Goal: Information Seeking & Learning: Learn about a topic

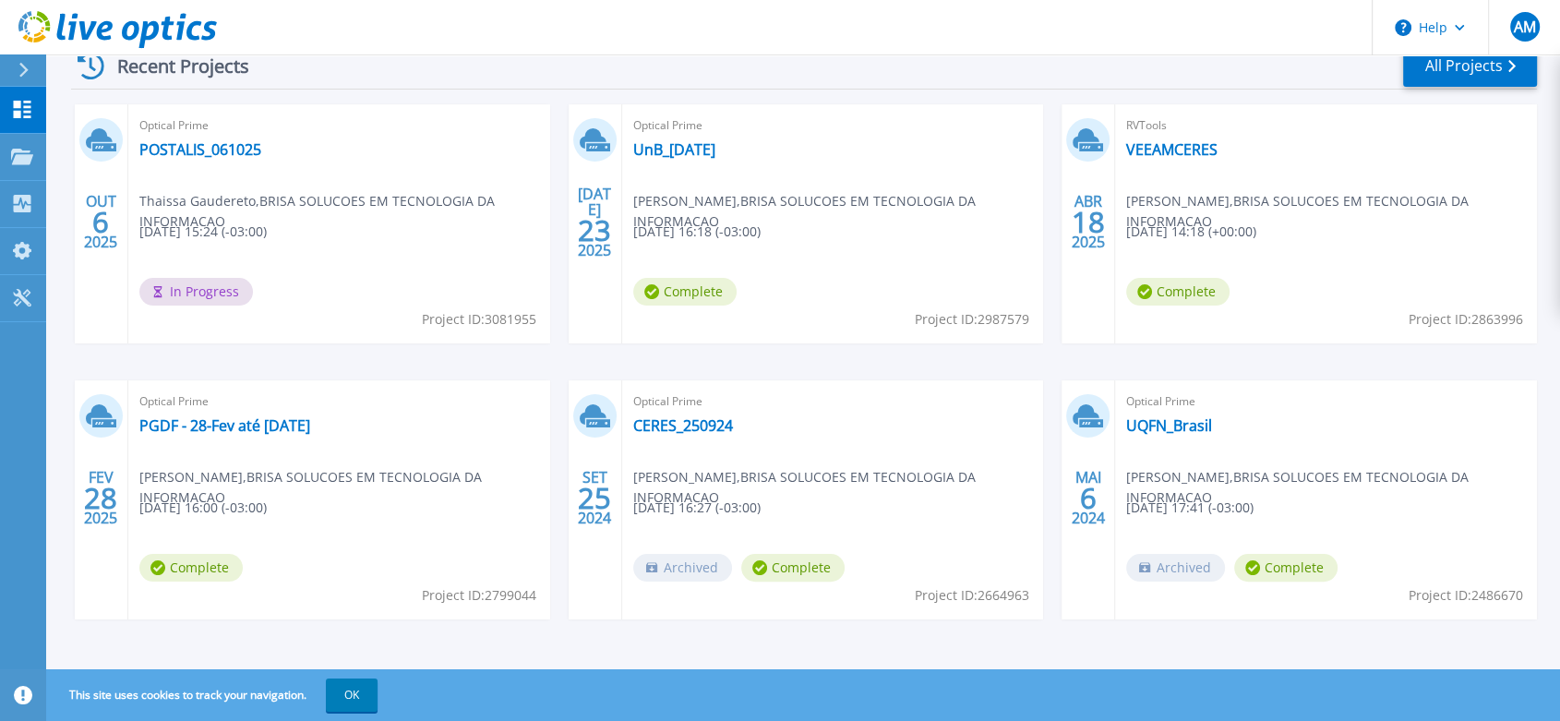
scroll to position [302, 0]
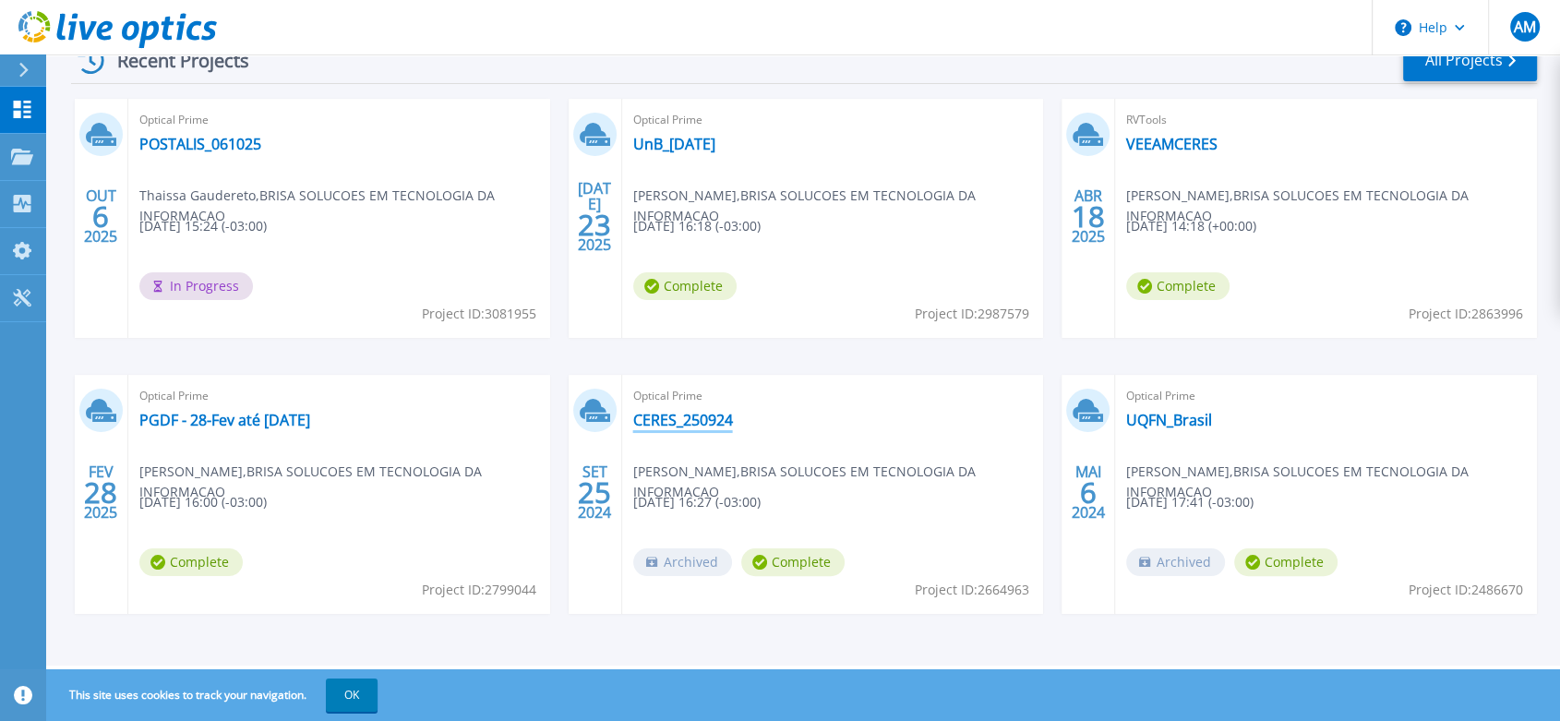
click at [667, 420] on link "CERES_250924" at bounding box center [683, 420] width 100 height 18
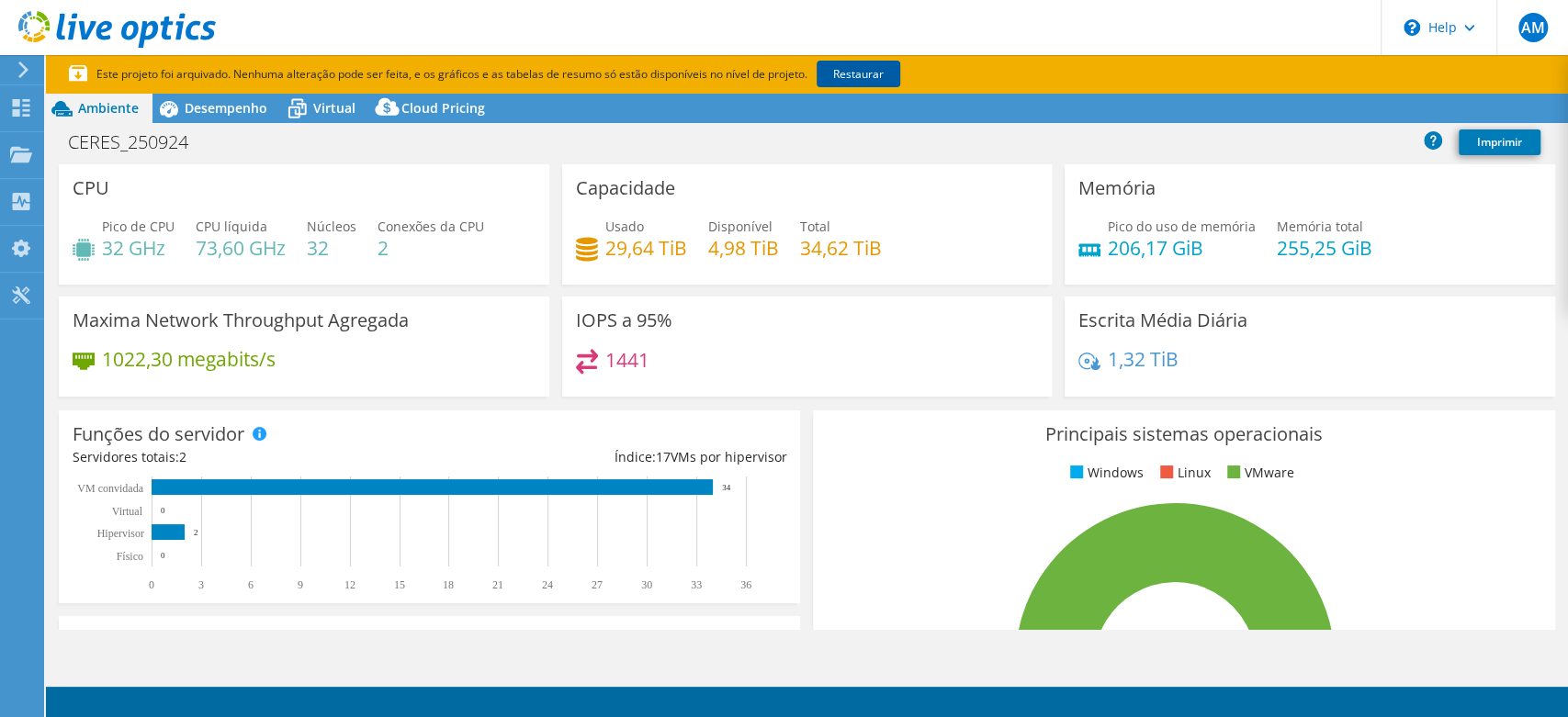
select select "USD"
click at [888, 71] on link "Restaurar" at bounding box center [859, 74] width 84 height 27
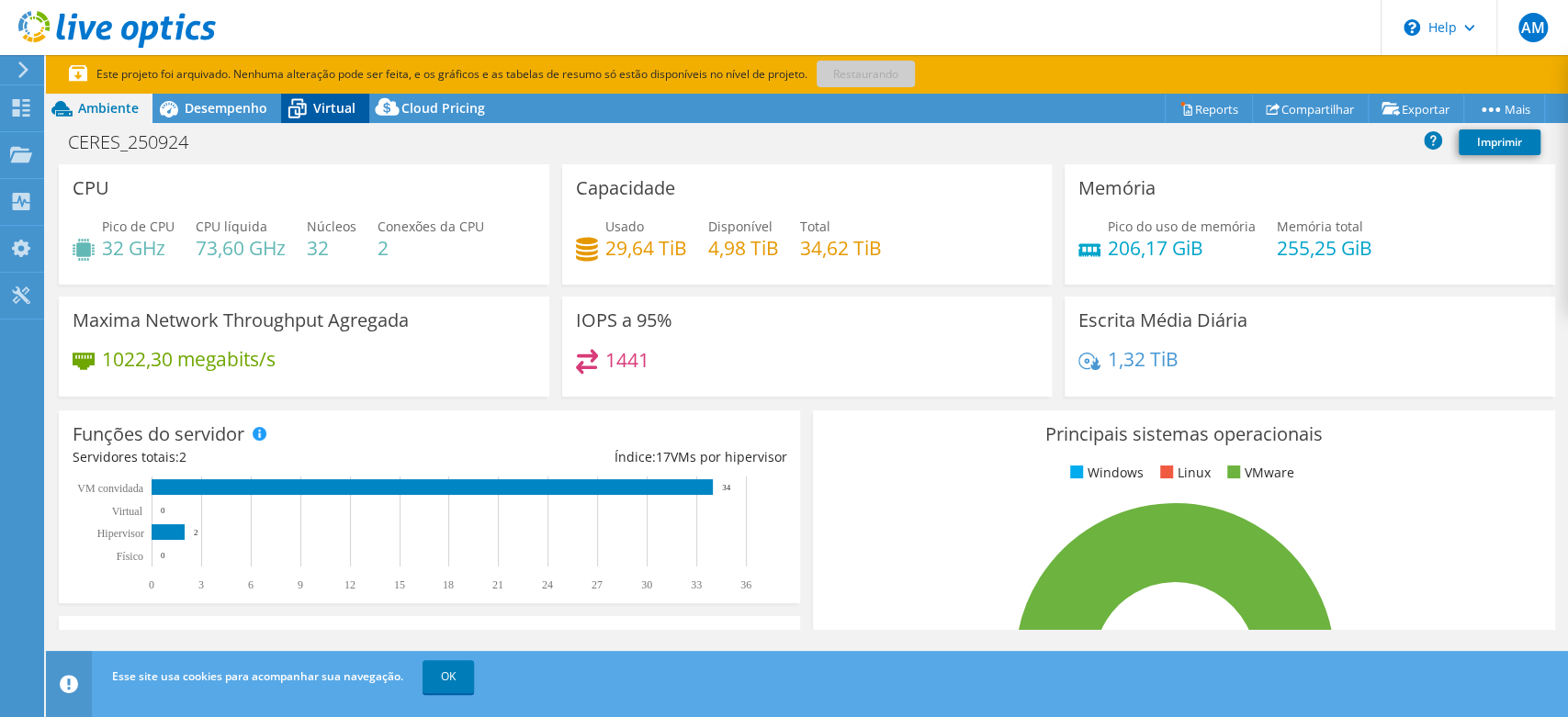
click at [335, 110] on span "Virtual" at bounding box center [334, 108] width 42 height 18
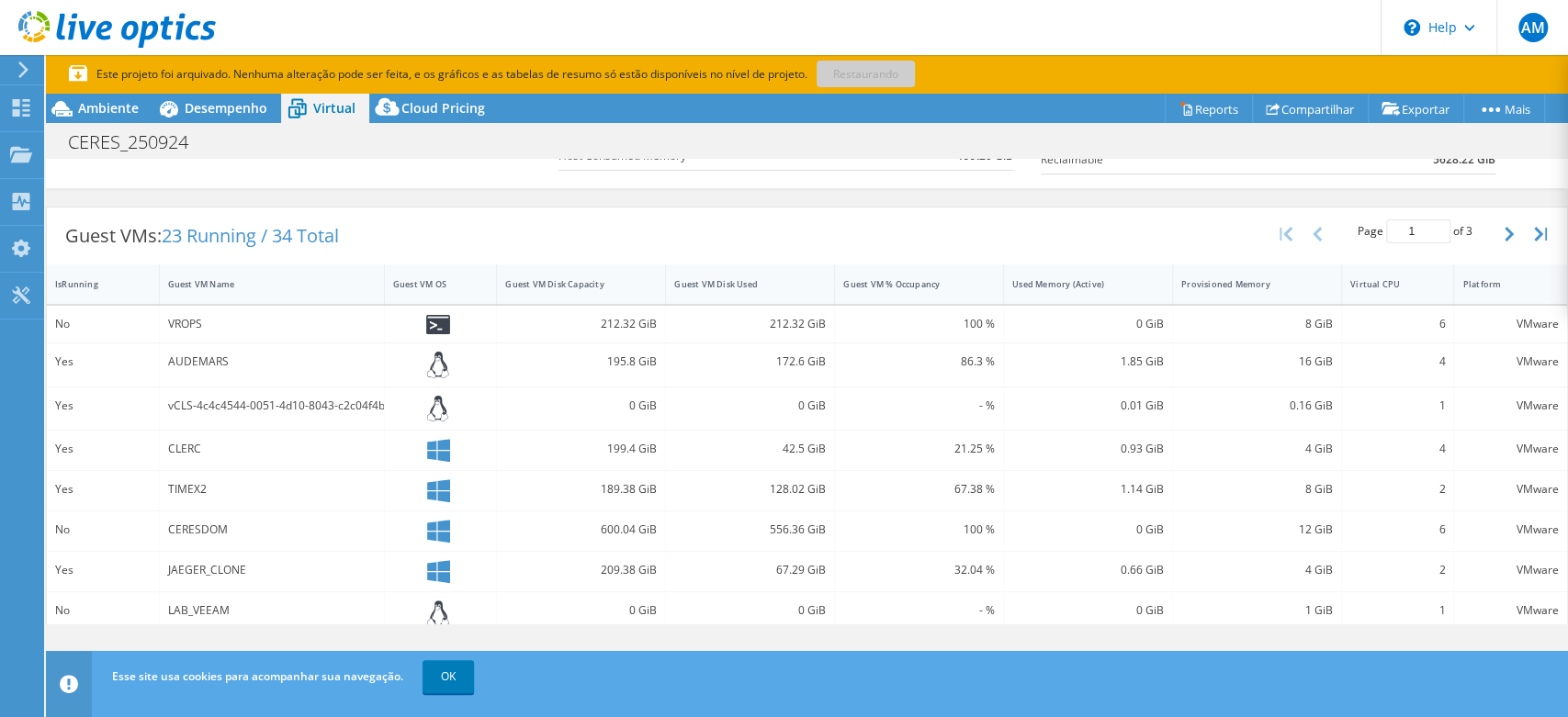
scroll to position [305, 0]
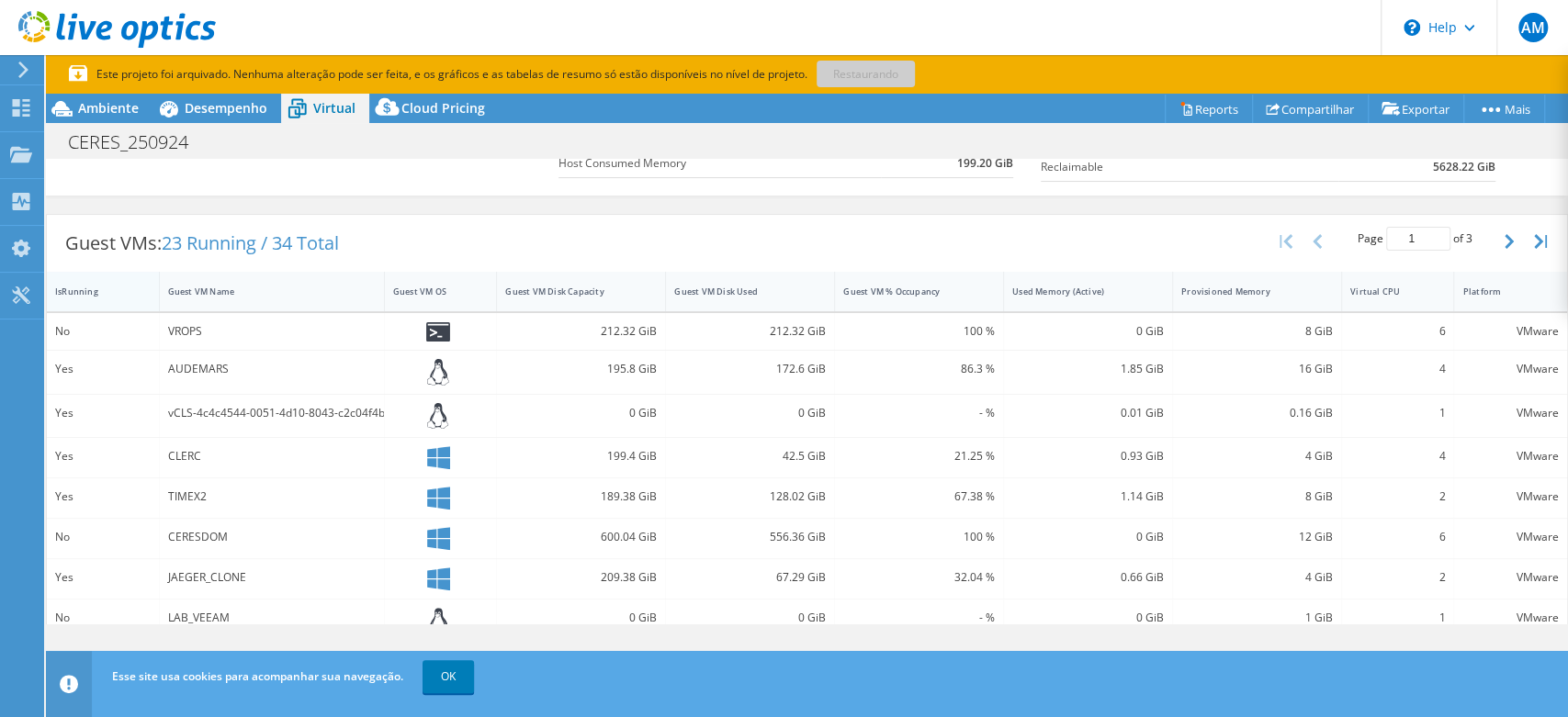
click at [75, 292] on div "IsRunning" at bounding box center [92, 291] width 74 height 12
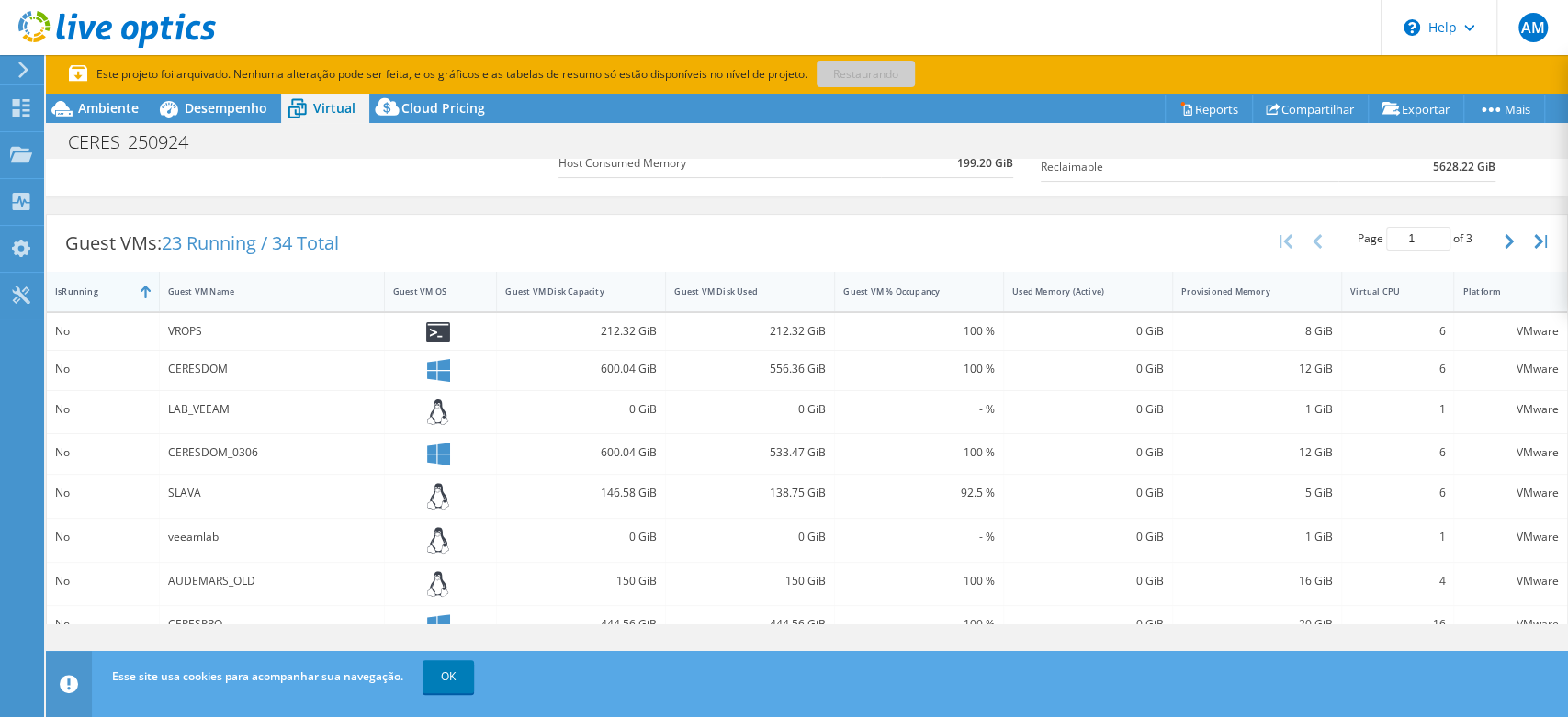
click at [78, 291] on div "IsRunning" at bounding box center [92, 291] width 74 height 12
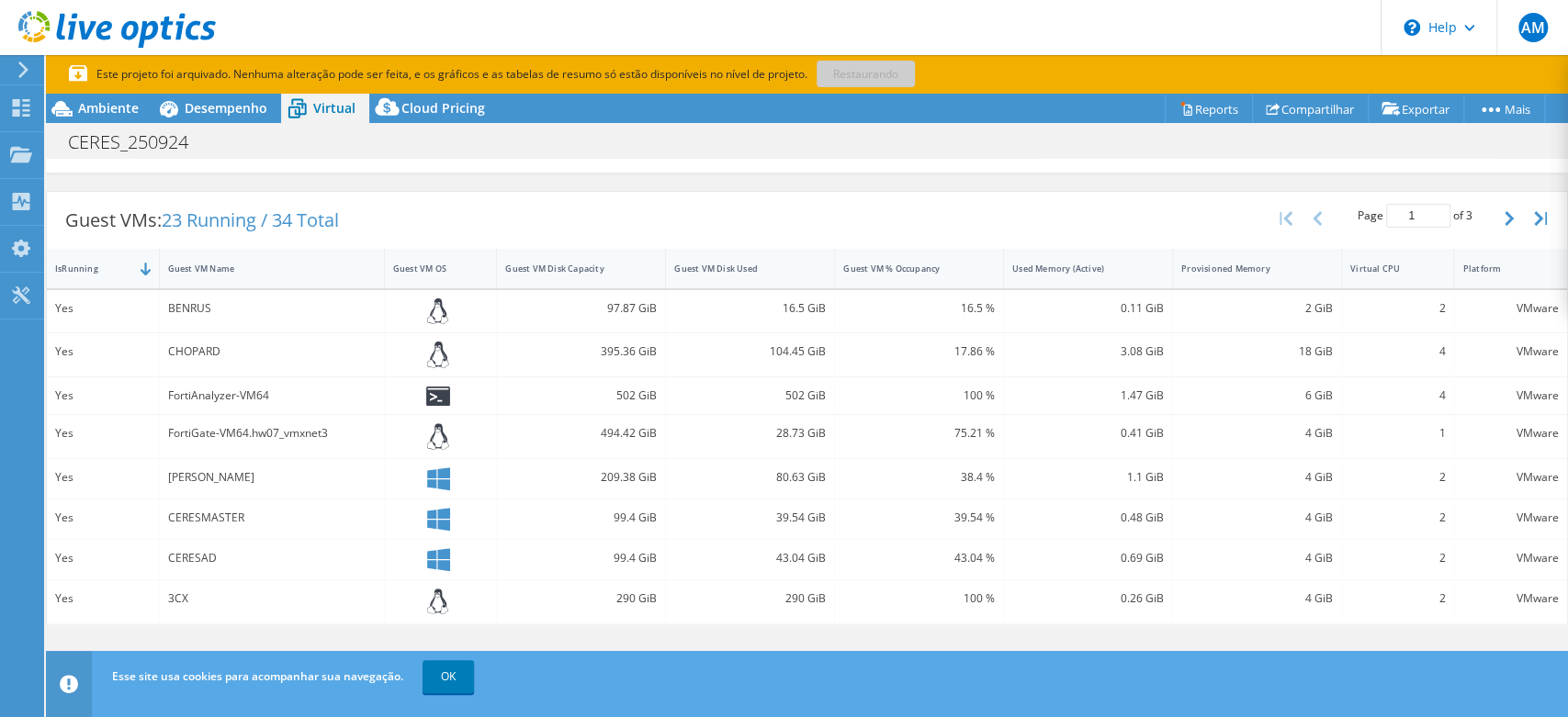
scroll to position [624, 0]
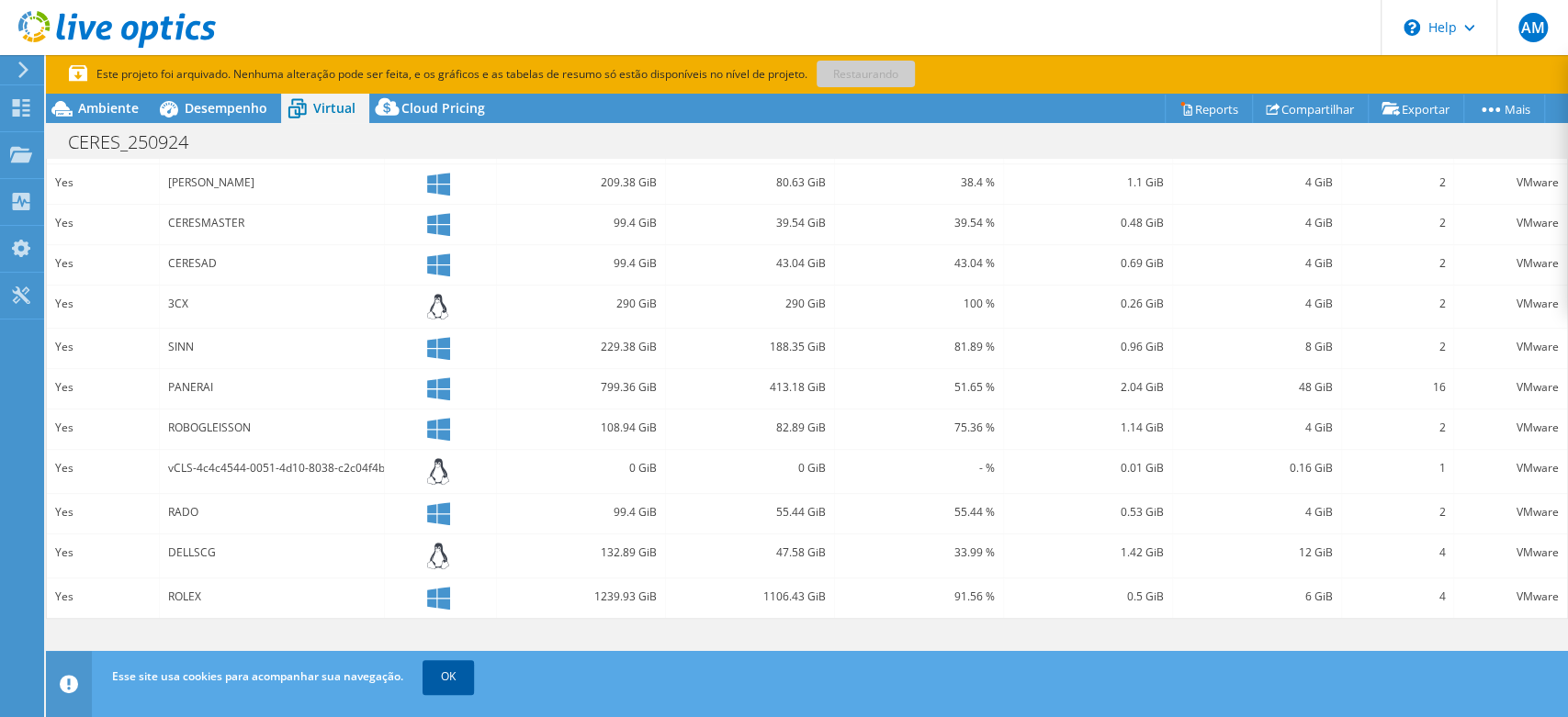
click at [459, 683] on link "OK" at bounding box center [449, 676] width 52 height 33
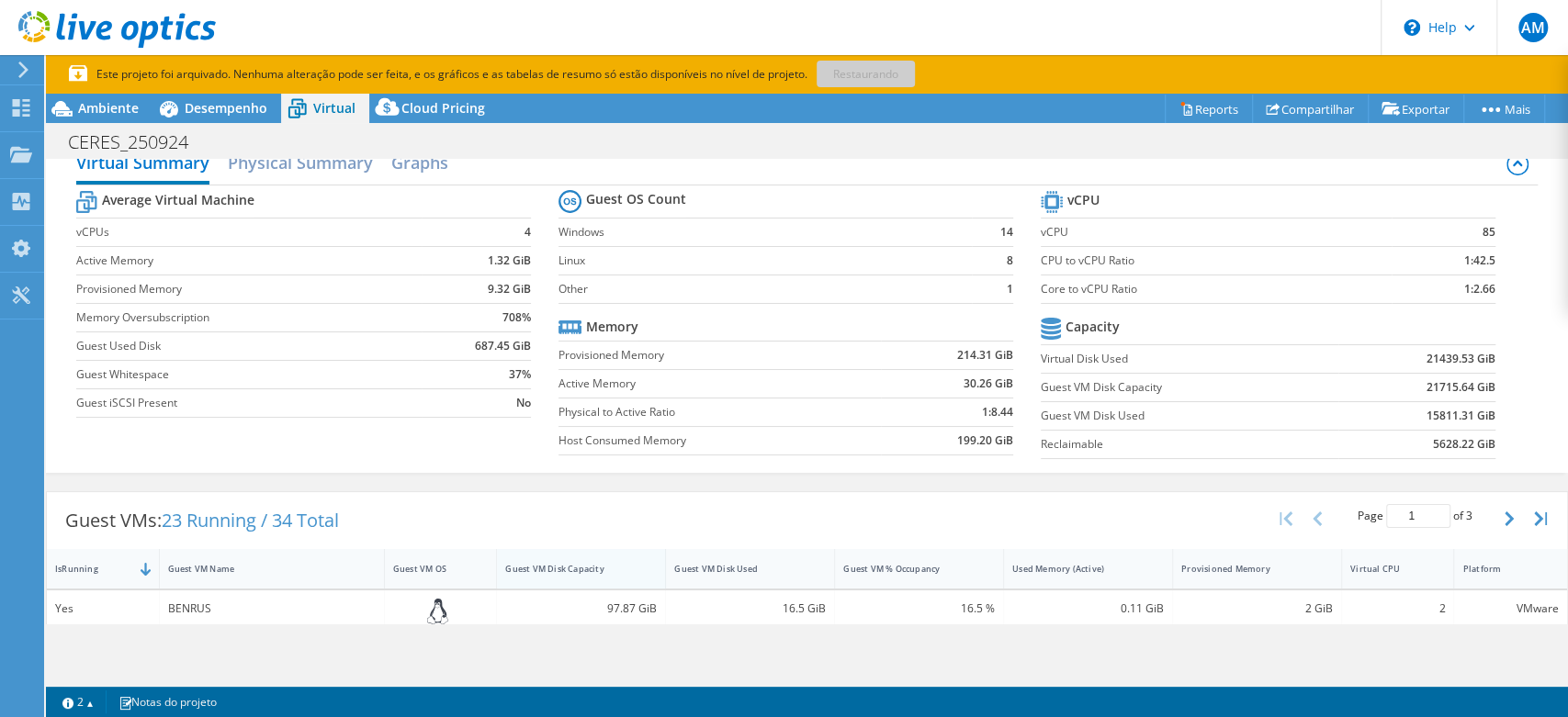
scroll to position [0, 0]
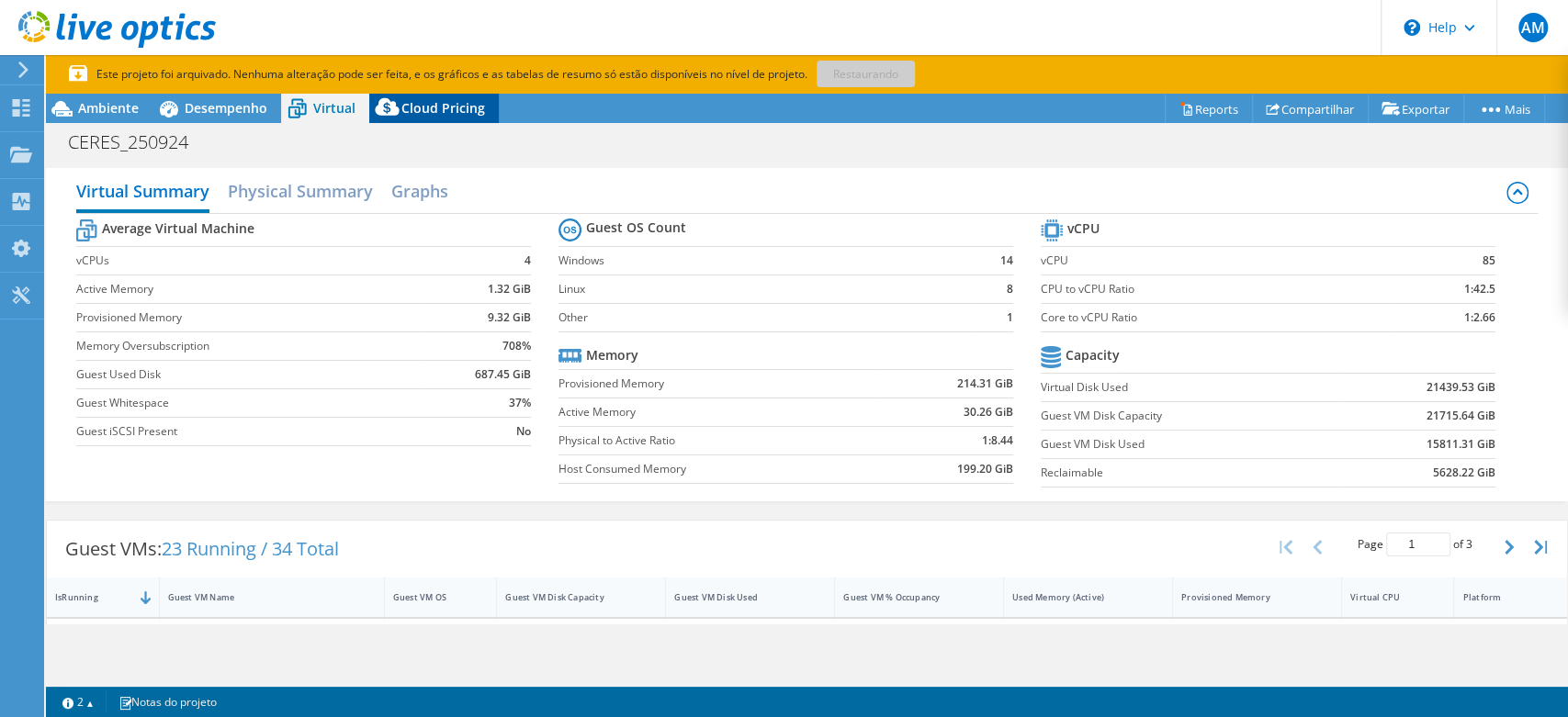
click at [404, 107] on icon at bounding box center [387, 110] width 37 height 37
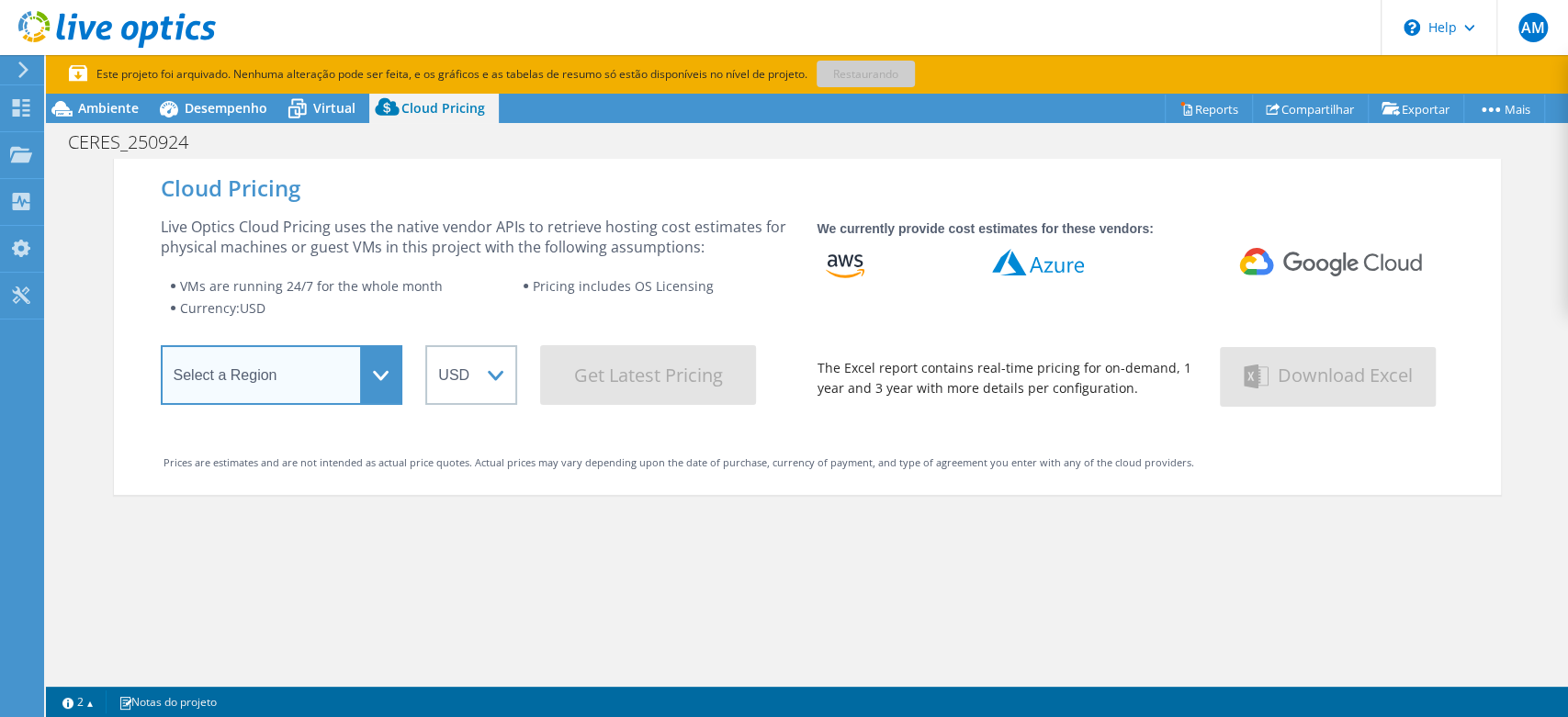
click at [272, 388] on select "Select a Region [GEOGRAPHIC_DATA] ([GEOGRAPHIC_DATA]) [GEOGRAPHIC_DATA] ([GEOGR…" at bounding box center [283, 375] width 243 height 60
select select "USEast"
click at [161, 352] on select "Select a Region [GEOGRAPHIC_DATA] ([GEOGRAPHIC_DATA]) [GEOGRAPHIC_DATA] ([GEOGR…" at bounding box center [283, 375] width 243 height 60
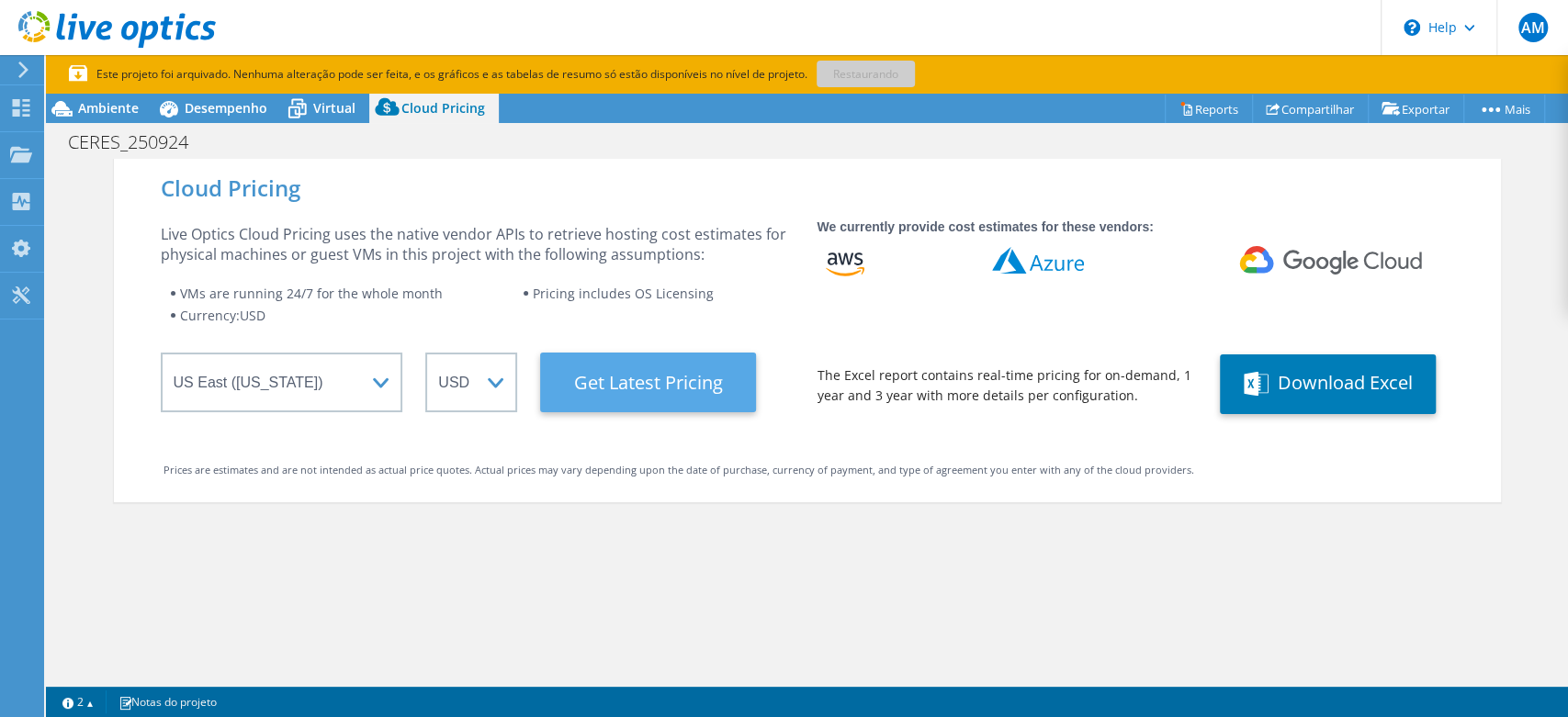
click at [669, 390] on Latest "Get Latest Pricing" at bounding box center [648, 383] width 216 height 60
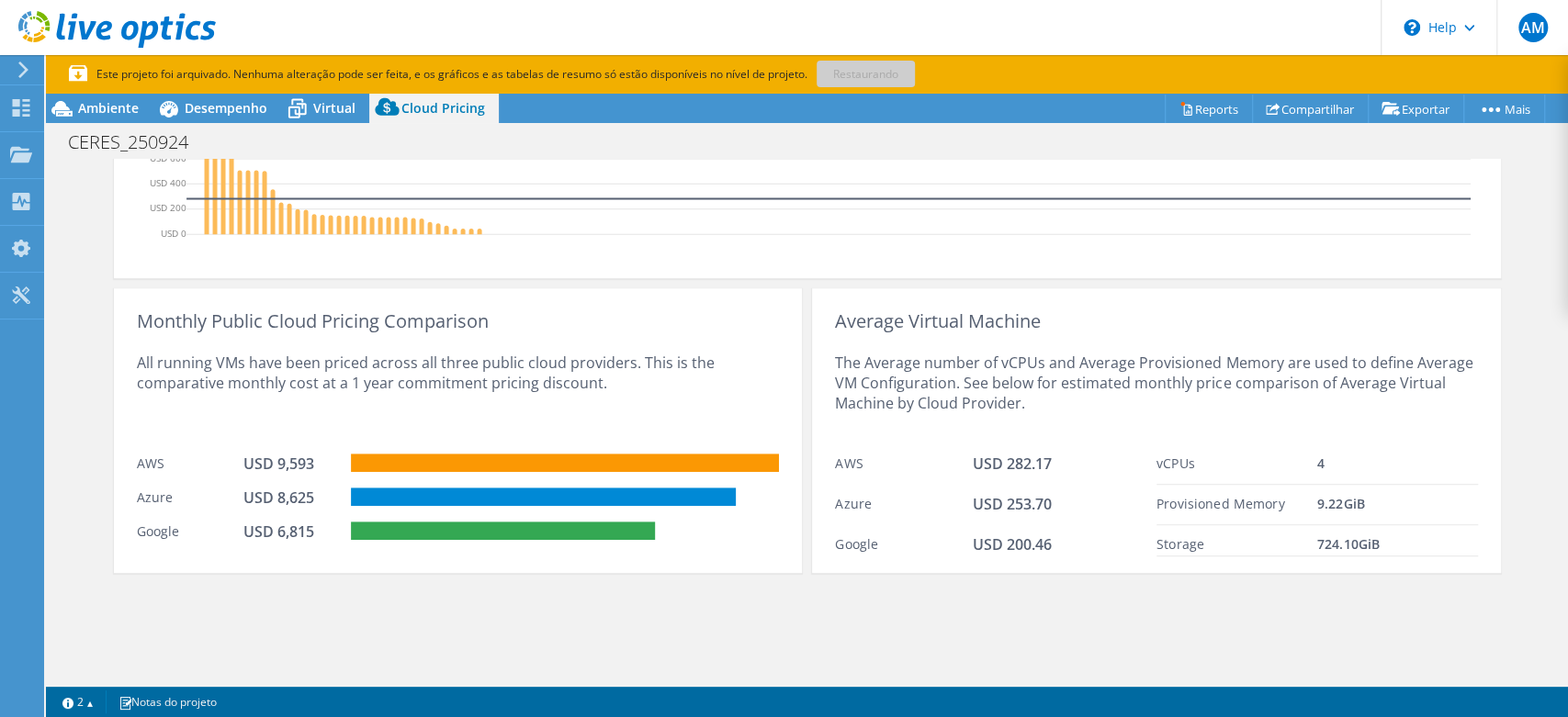
scroll to position [786, 0]
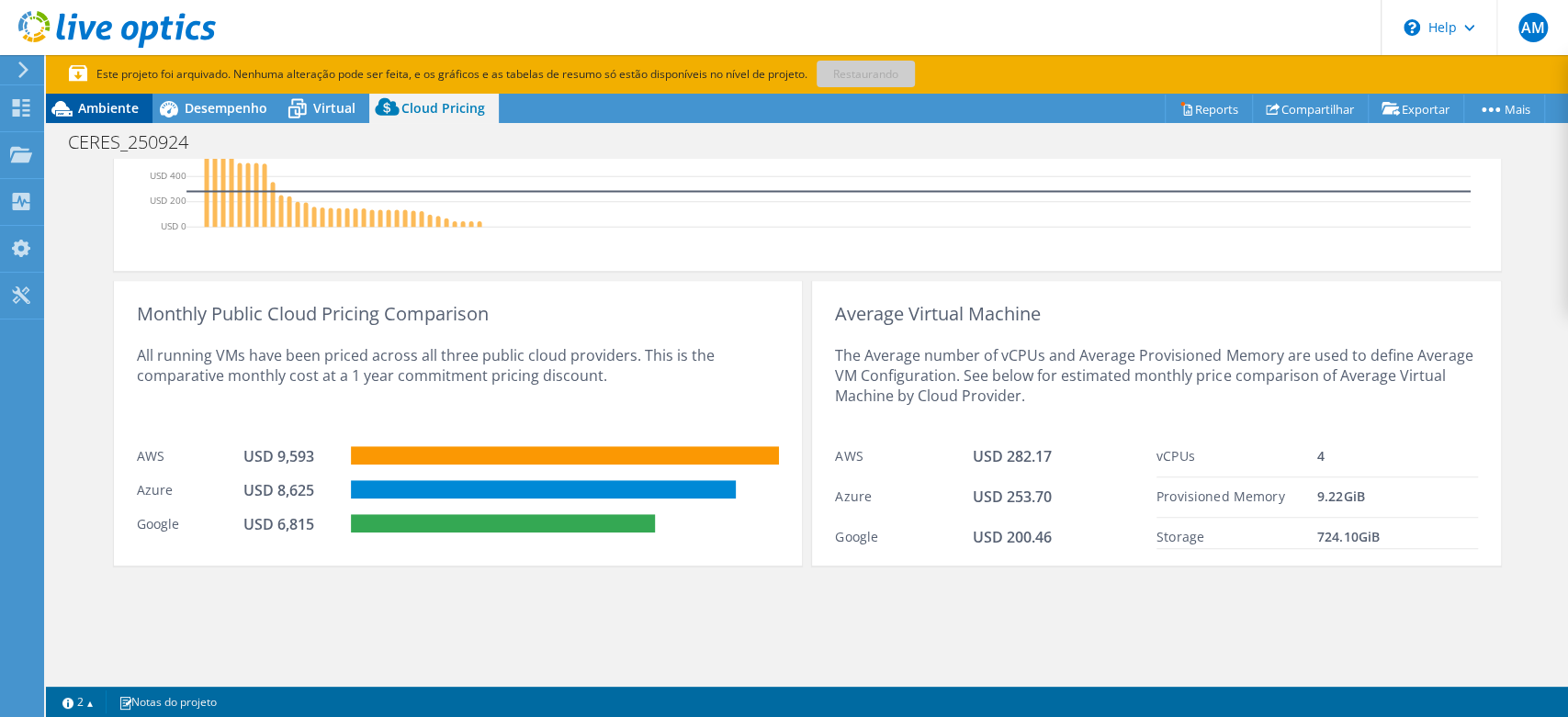
click at [117, 108] on span "Ambiente" at bounding box center [107, 108] width 61 height 18
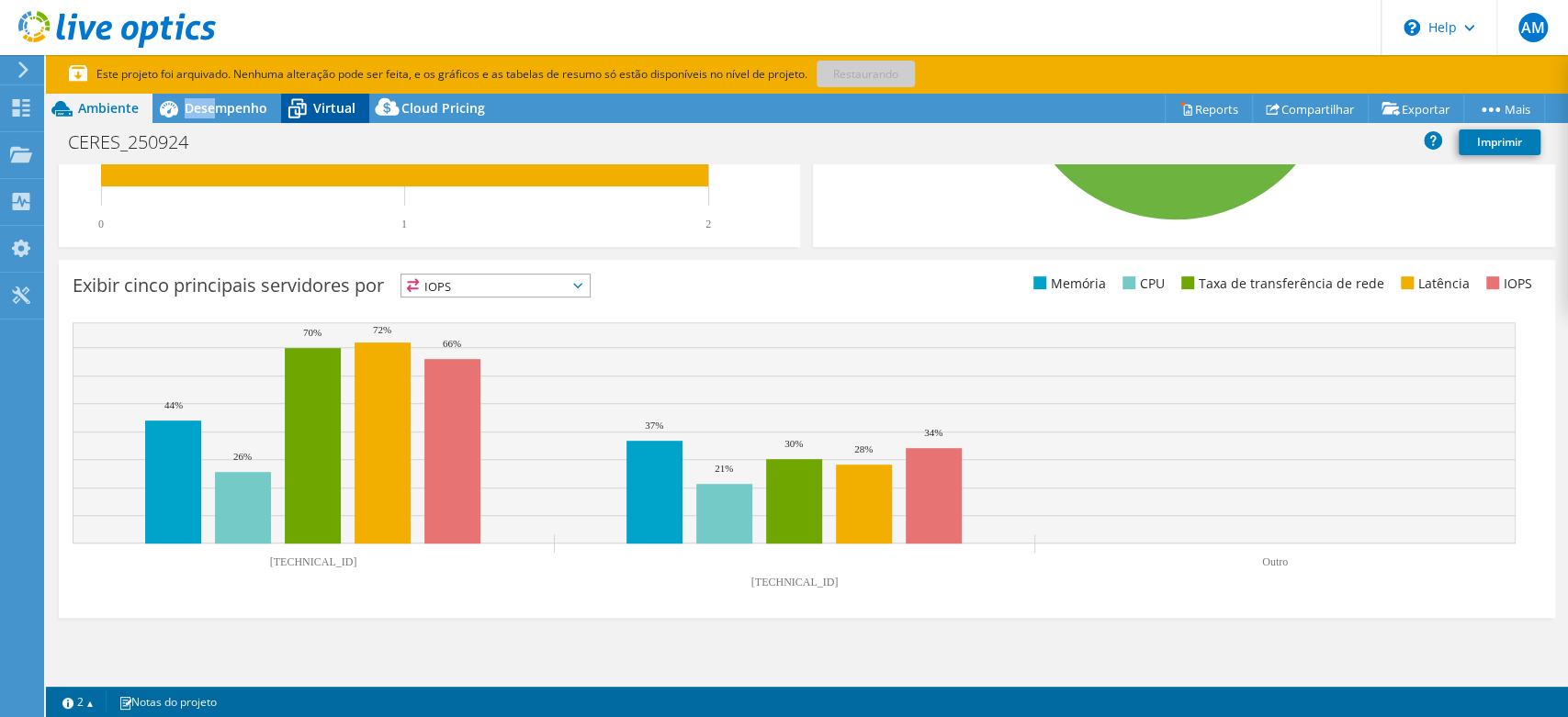
drag, startPoint x: 187, startPoint y: 109, endPoint x: 297, endPoint y: 101, distance: 110.3
click at [221, 104] on span "Desempenho" at bounding box center [226, 108] width 83 height 18
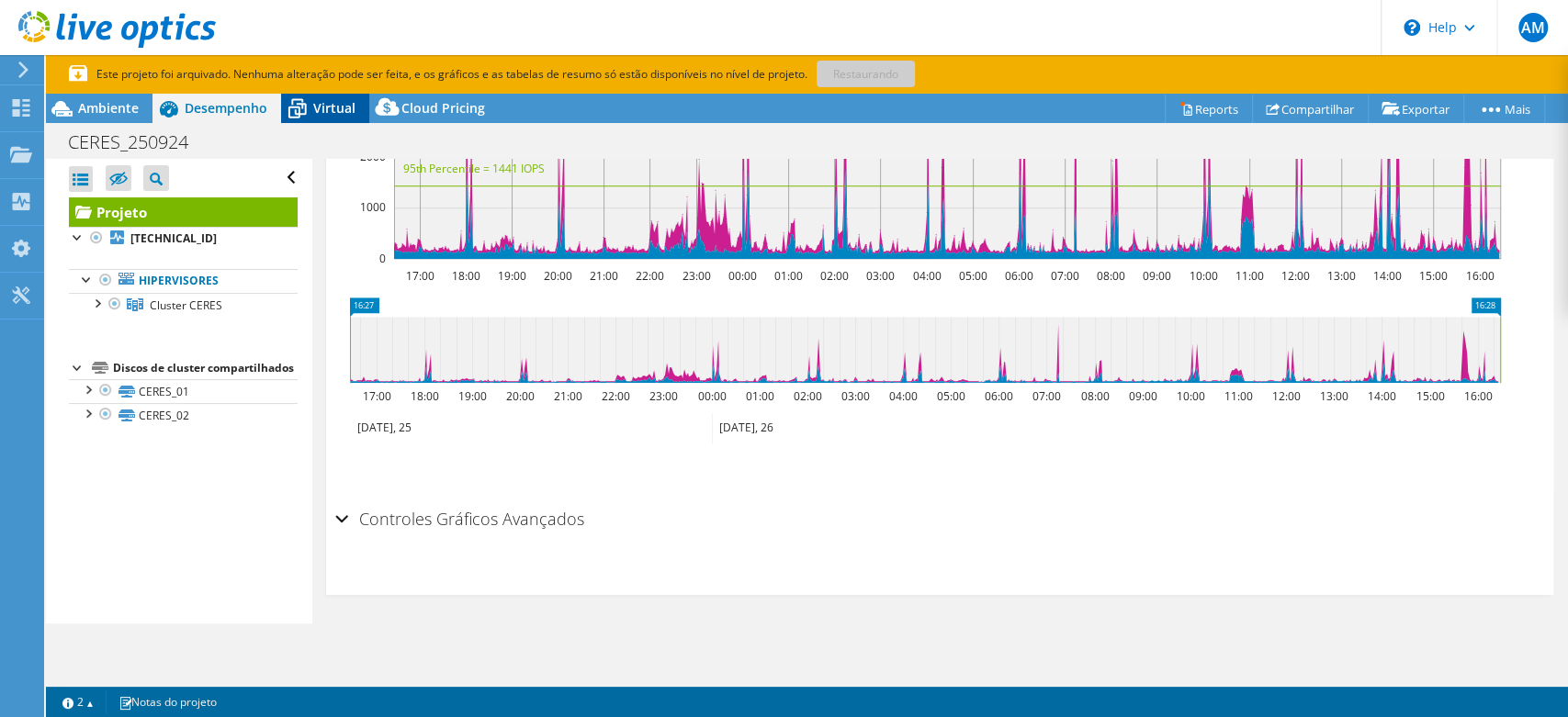
click at [327, 97] on div "Virtual" at bounding box center [325, 108] width 89 height 30
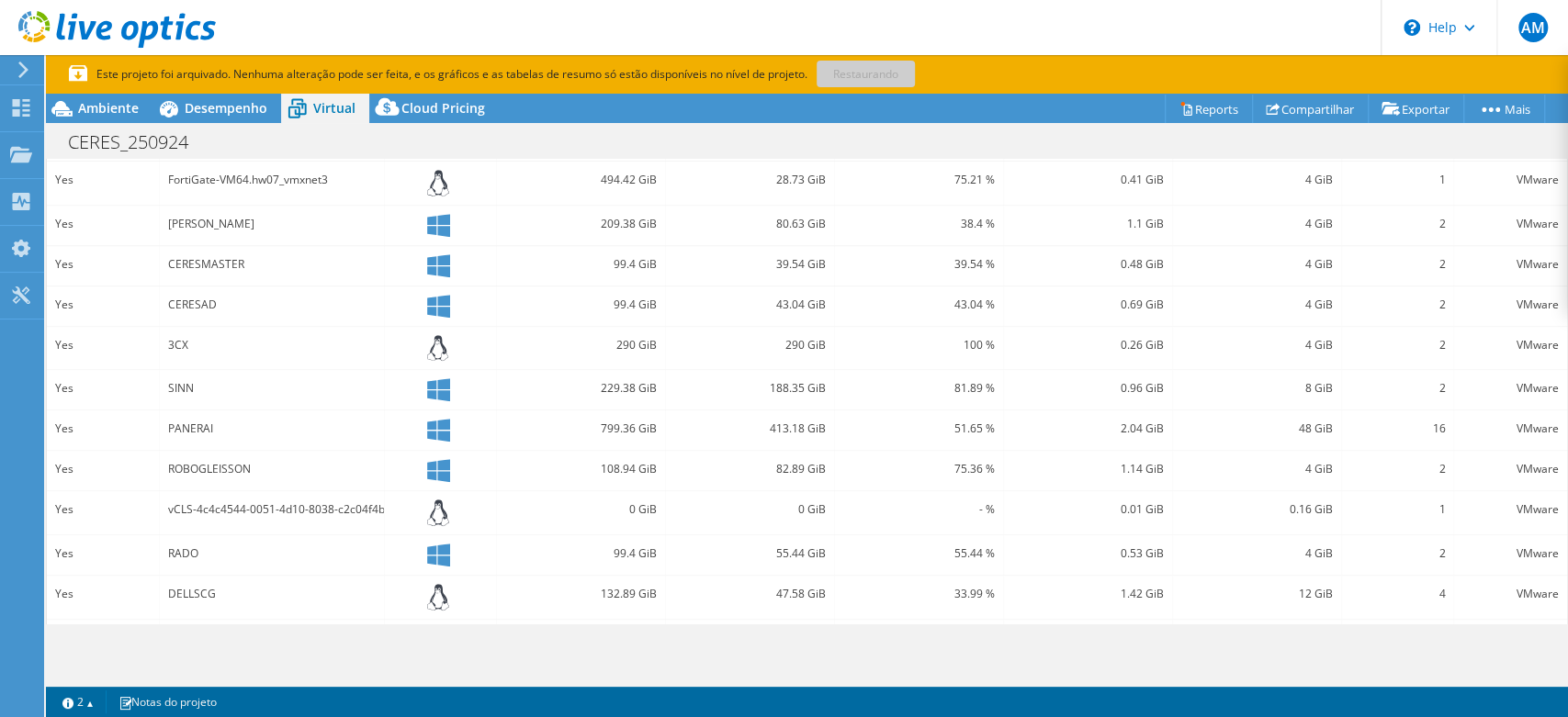
scroll to position [624, 0]
